Goal: Find specific page/section: Find specific page/section

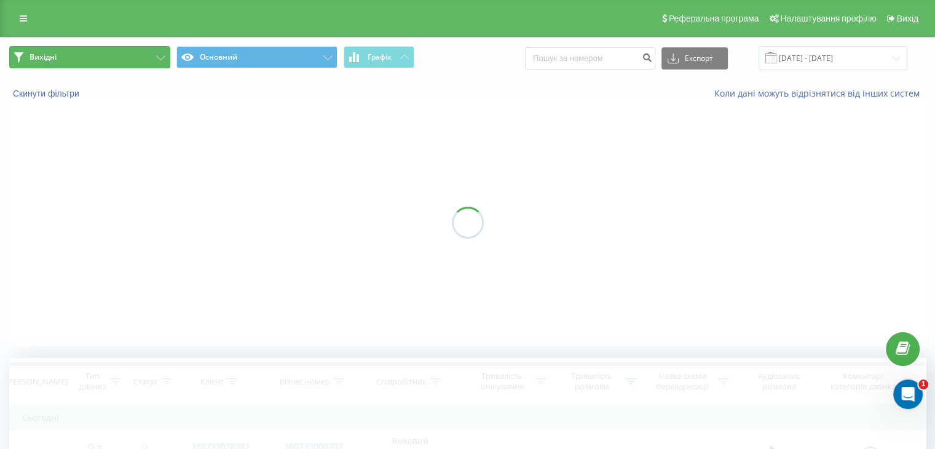
click at [86, 60] on button "Вихідні" at bounding box center [89, 57] width 161 height 22
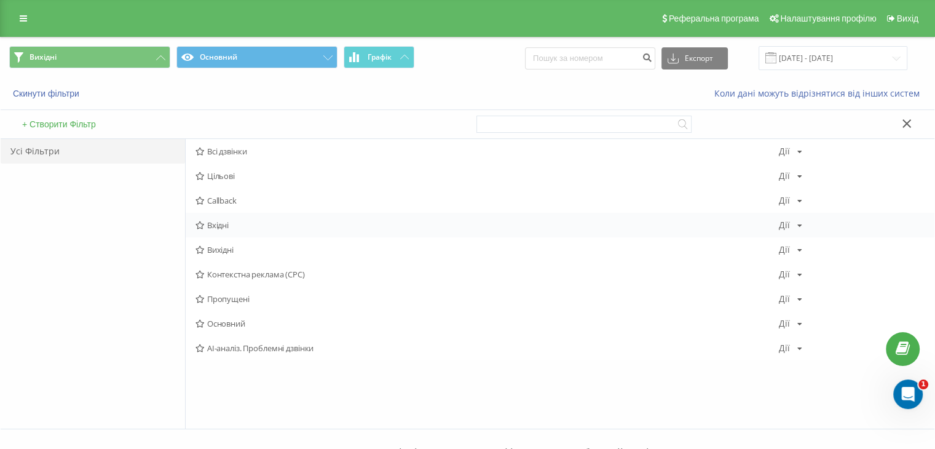
click at [229, 234] on div "Вхідні Дії Редагувати Копіювати Видалити За замовчуванням Поділитися" at bounding box center [560, 225] width 748 height 25
click at [223, 224] on span "Вхідні" at bounding box center [486, 225] width 583 height 9
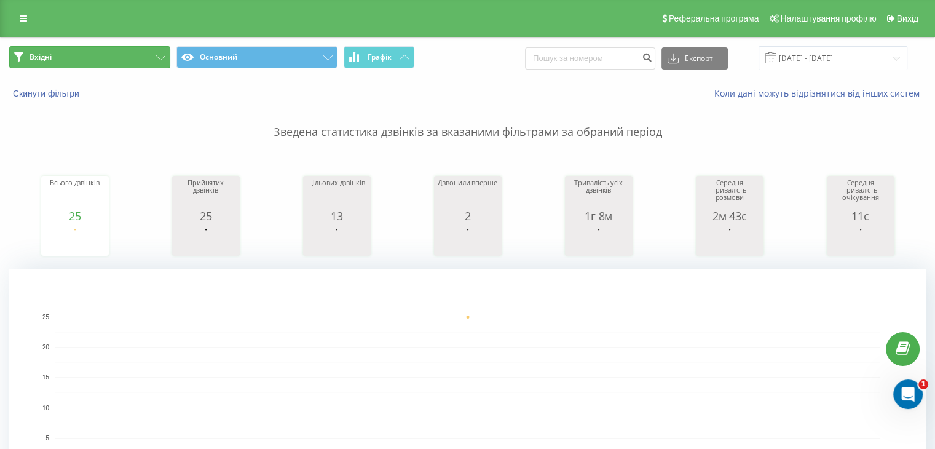
click at [125, 62] on button "Вхідні" at bounding box center [89, 57] width 161 height 22
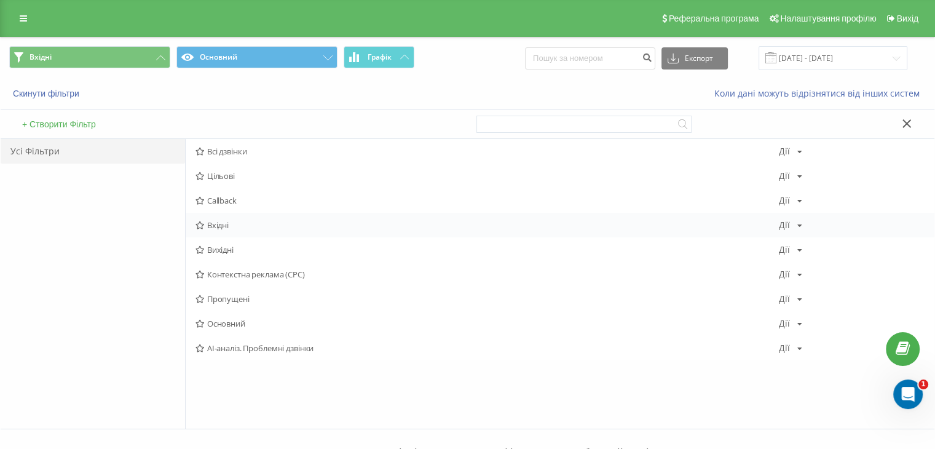
click at [222, 221] on span "Вхідні" at bounding box center [486, 225] width 583 height 9
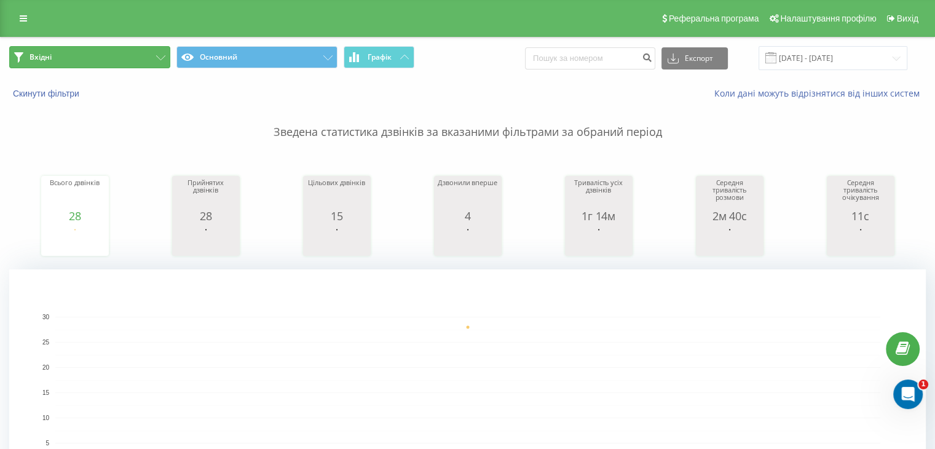
click at [87, 60] on button "Вхідні" at bounding box center [89, 57] width 161 height 22
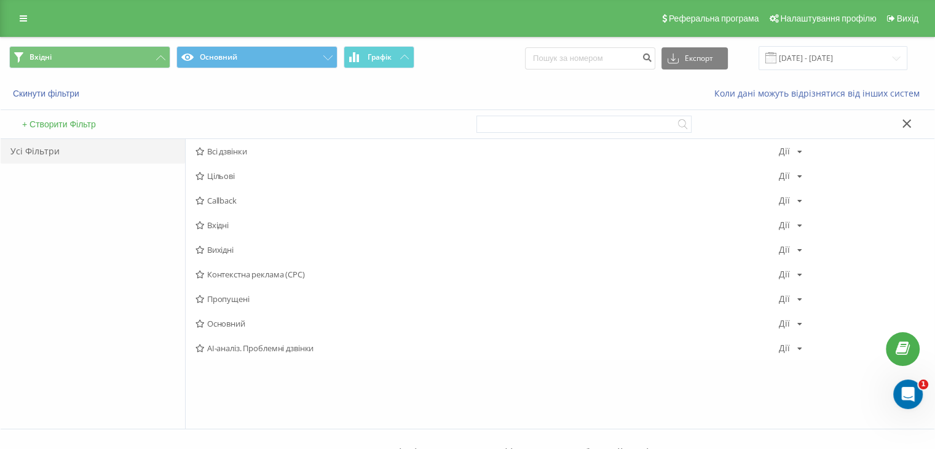
click at [233, 249] on span "Вихідні" at bounding box center [486, 249] width 583 height 9
